Goal: Task Accomplishment & Management: Manage account settings

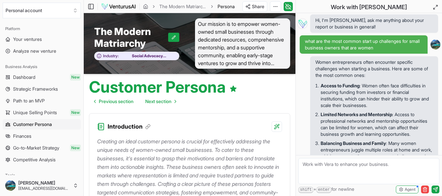
scroll to position [1024, 0]
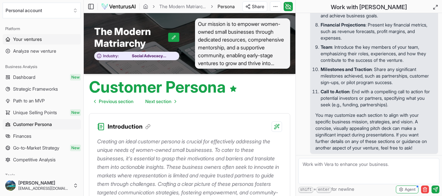
click at [47, 39] on link "Your ventures" at bounding box center [42, 39] width 78 height 10
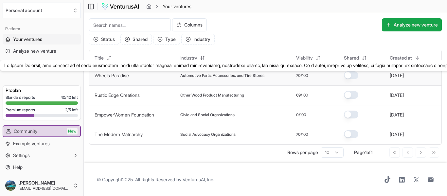
click at [119, 74] on link "Wheels Paradise" at bounding box center [112, 76] width 34 height 6
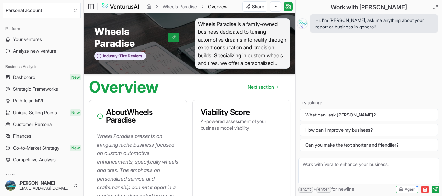
click at [174, 39] on icon at bounding box center [173, 37] width 5 height 5
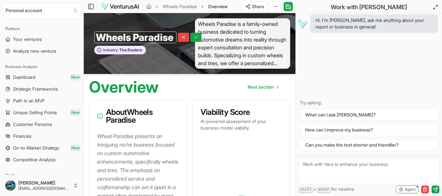
click at [131, 39] on input "Wheels Paradise" at bounding box center [135, 37] width 82 height 12
type input "Wheel Paradise"
click at [175, 81] on div "Overview Next section" at bounding box center [190, 84] width 212 height 21
click at [191, 40] on button at bounding box center [190, 37] width 11 height 9
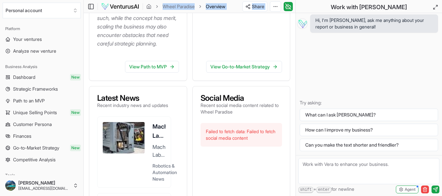
scroll to position [270, 0]
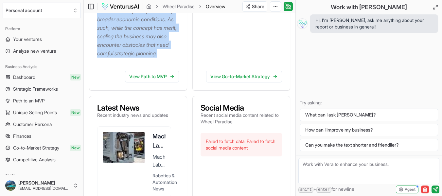
drag, startPoint x: 97, startPoint y: 24, endPoint x: 164, endPoint y: 68, distance: 80.1
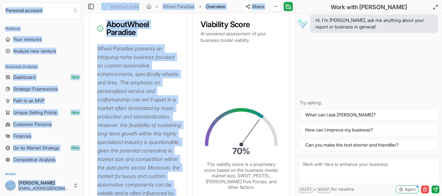
scroll to position [0, 0]
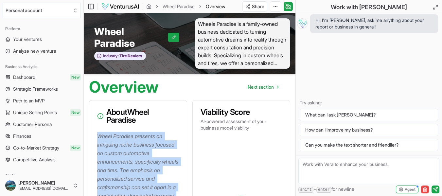
drag, startPoint x: 166, startPoint y: 70, endPoint x: 95, endPoint y: 133, distance: 94.3
copy p "Wheel Paradise presents an intriguing niche business focused on custom automoti…"
